Goal: Task Accomplishment & Management: Manage account settings

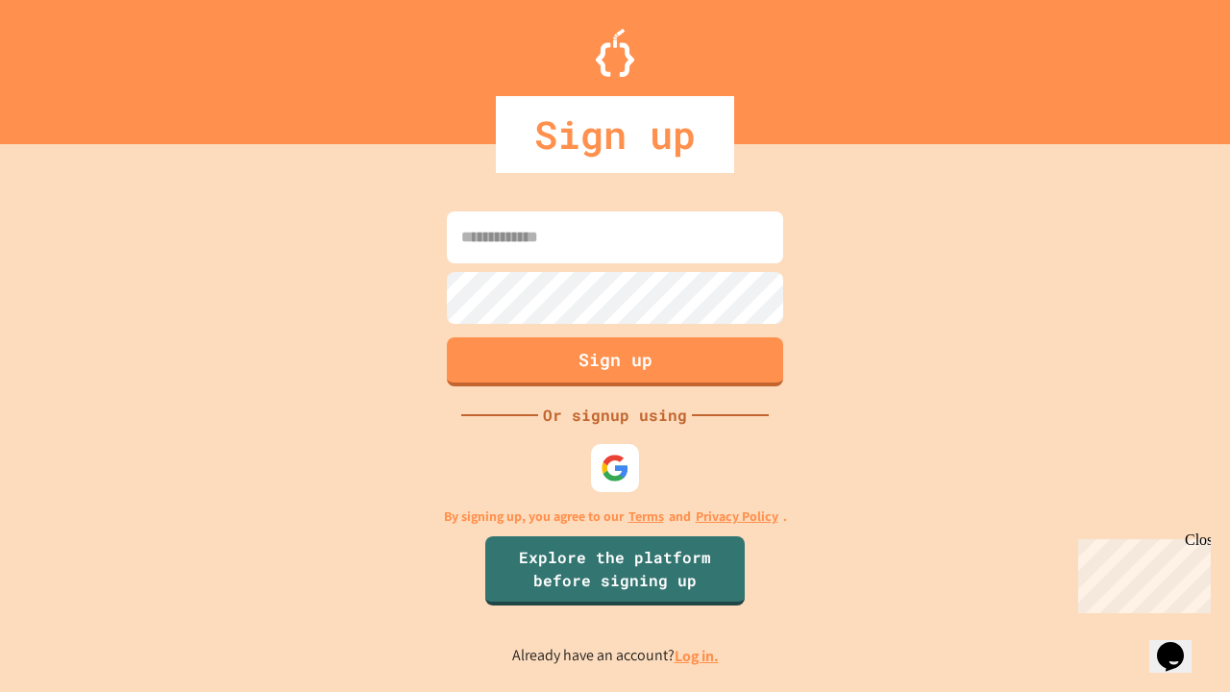
click at [698, 655] on link "Log in." at bounding box center [697, 656] width 44 height 20
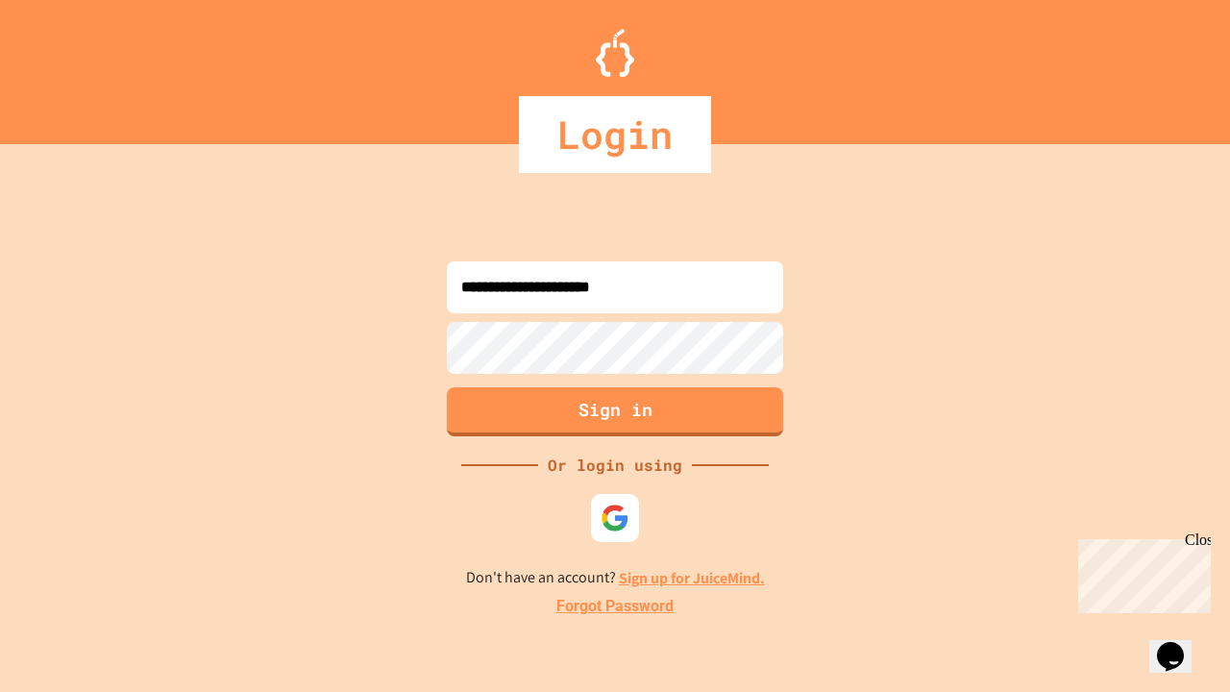
type input "**********"
